Goal: Task Accomplishment & Management: Manage account settings

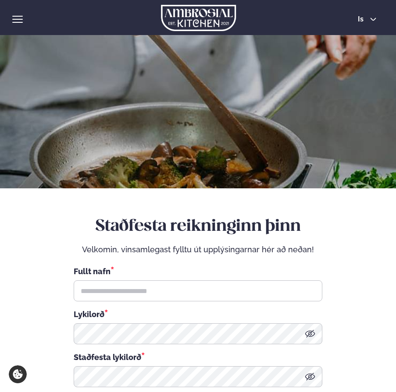
click at [194, 21] on img at bounding box center [198, 18] width 75 height 26
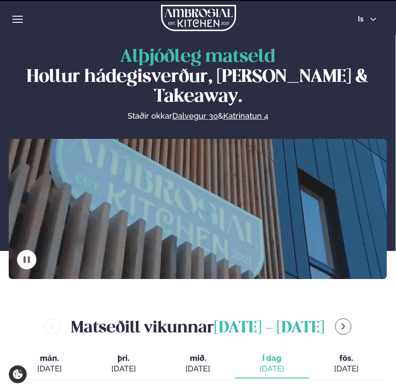
click at [21, 18] on div "hamburger" at bounding box center [17, 19] width 11 height 7
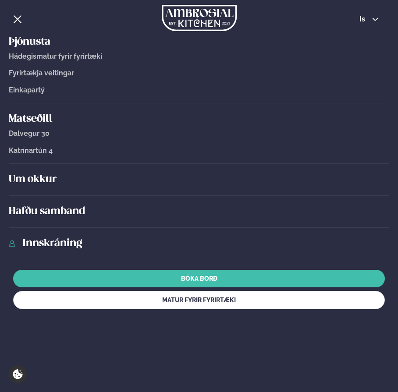
click at [37, 120] on h5 "Matseðill" at bounding box center [199, 119] width 381 height 14
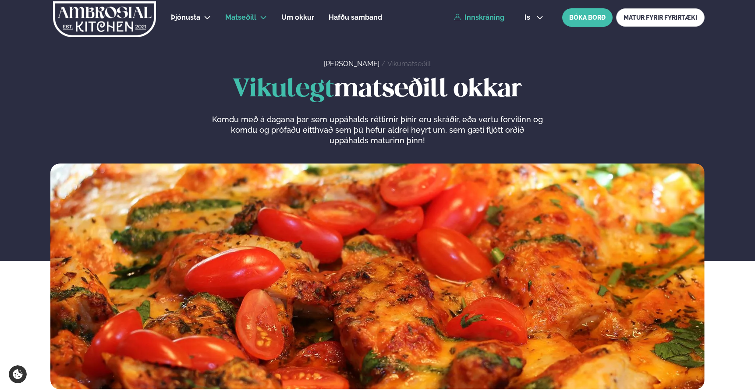
click at [454, 15] on icon at bounding box center [457, 17] width 7 height 7
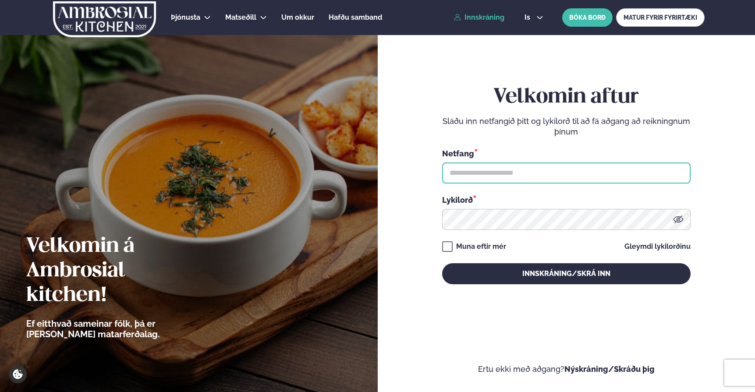
click at [460, 177] on input "text" at bounding box center [566, 173] width 249 height 21
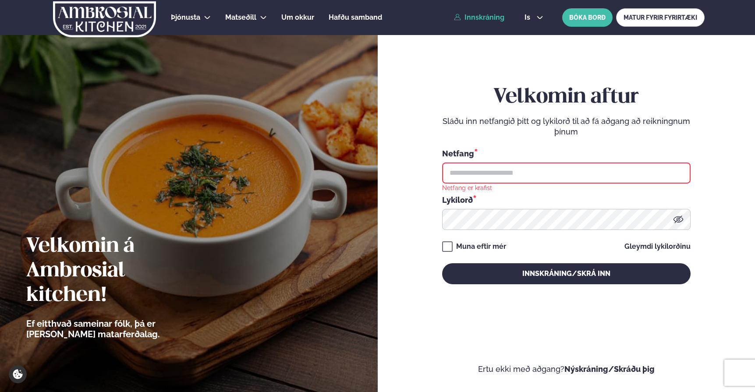
type input "**********"
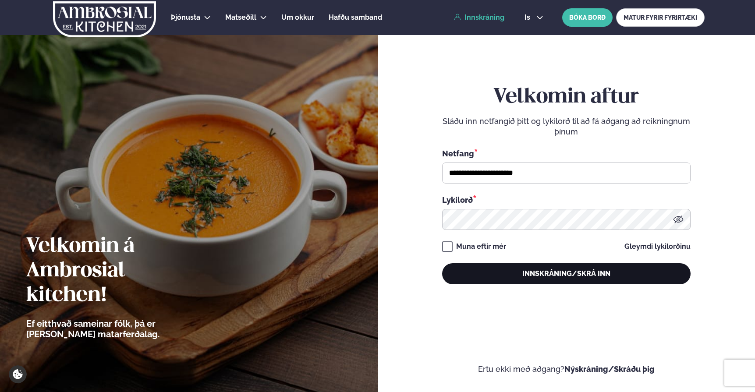
click at [501, 274] on button "Innskráning/Skrá inn" at bounding box center [566, 274] width 249 height 21
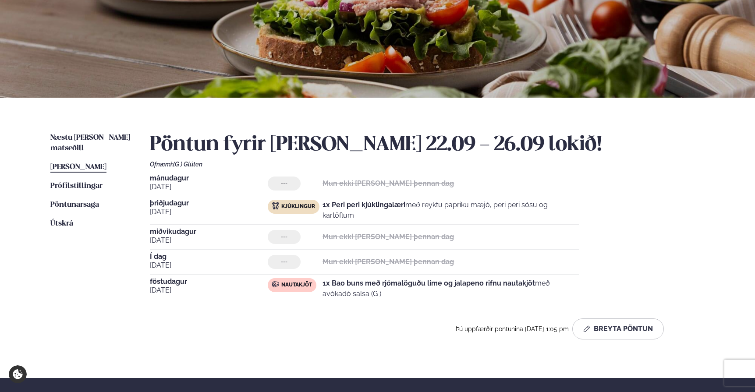
scroll to position [105, 0]
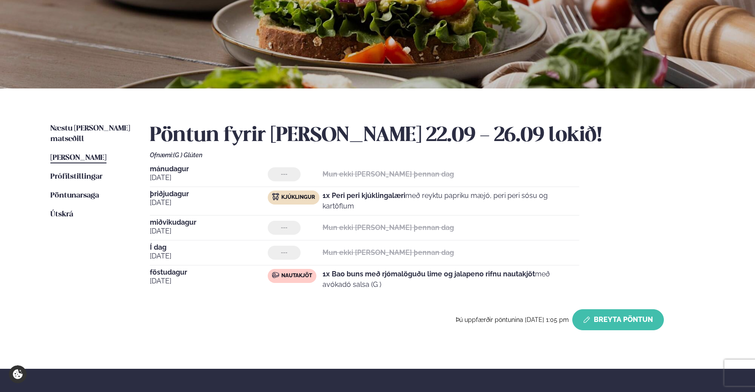
click at [607, 315] on button "Breyta Pöntun" at bounding box center [619, 320] width 92 height 21
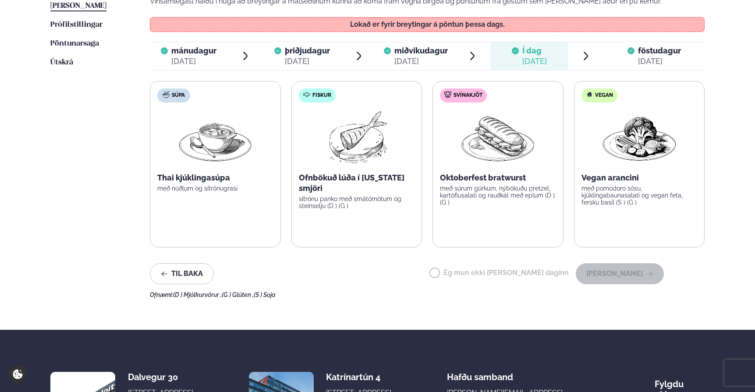
scroll to position [258, 0]
